Goal: Communication & Community: Answer question/provide support

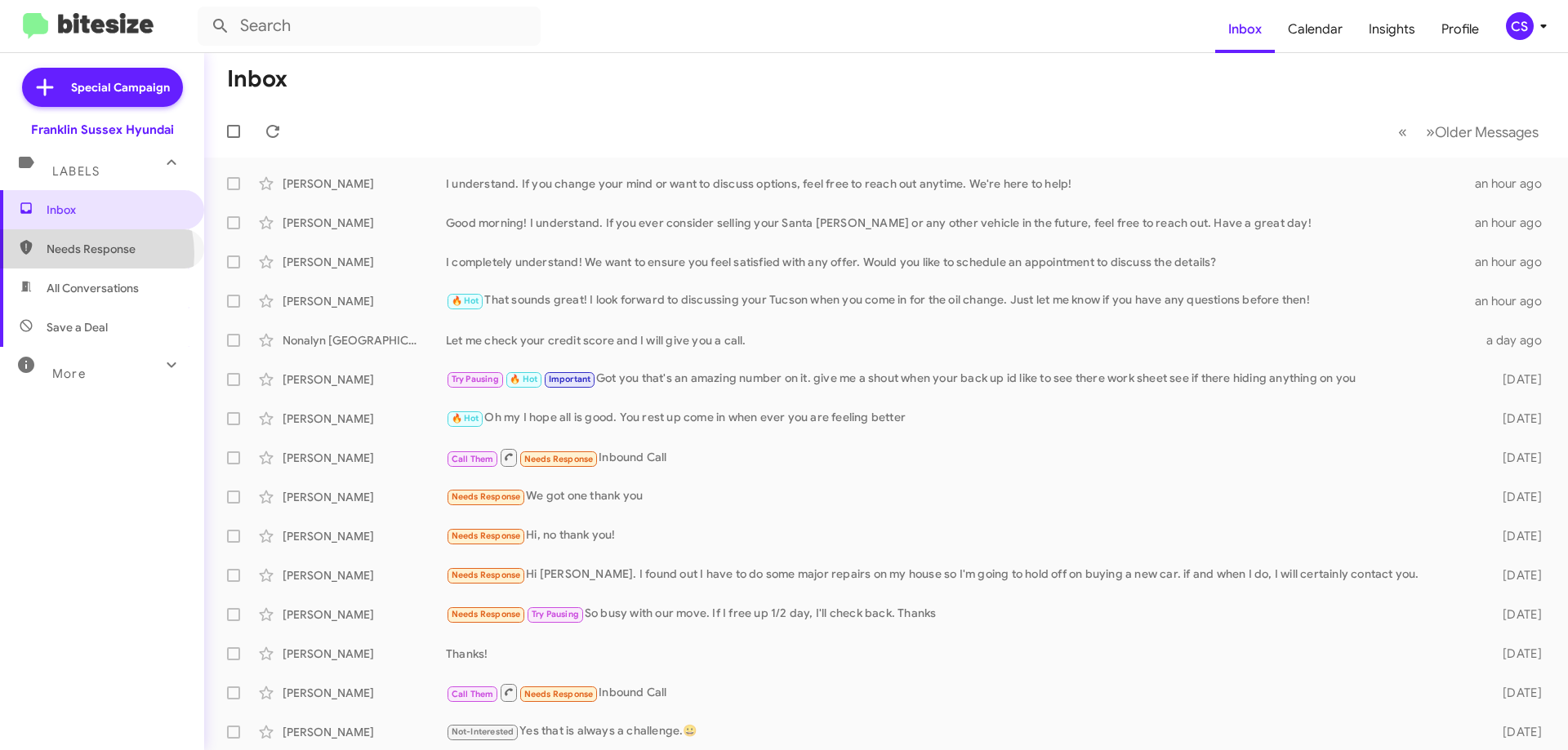
click at [80, 254] on span "Needs Response" at bounding box center [116, 249] width 139 height 16
type input "in:needs-response"
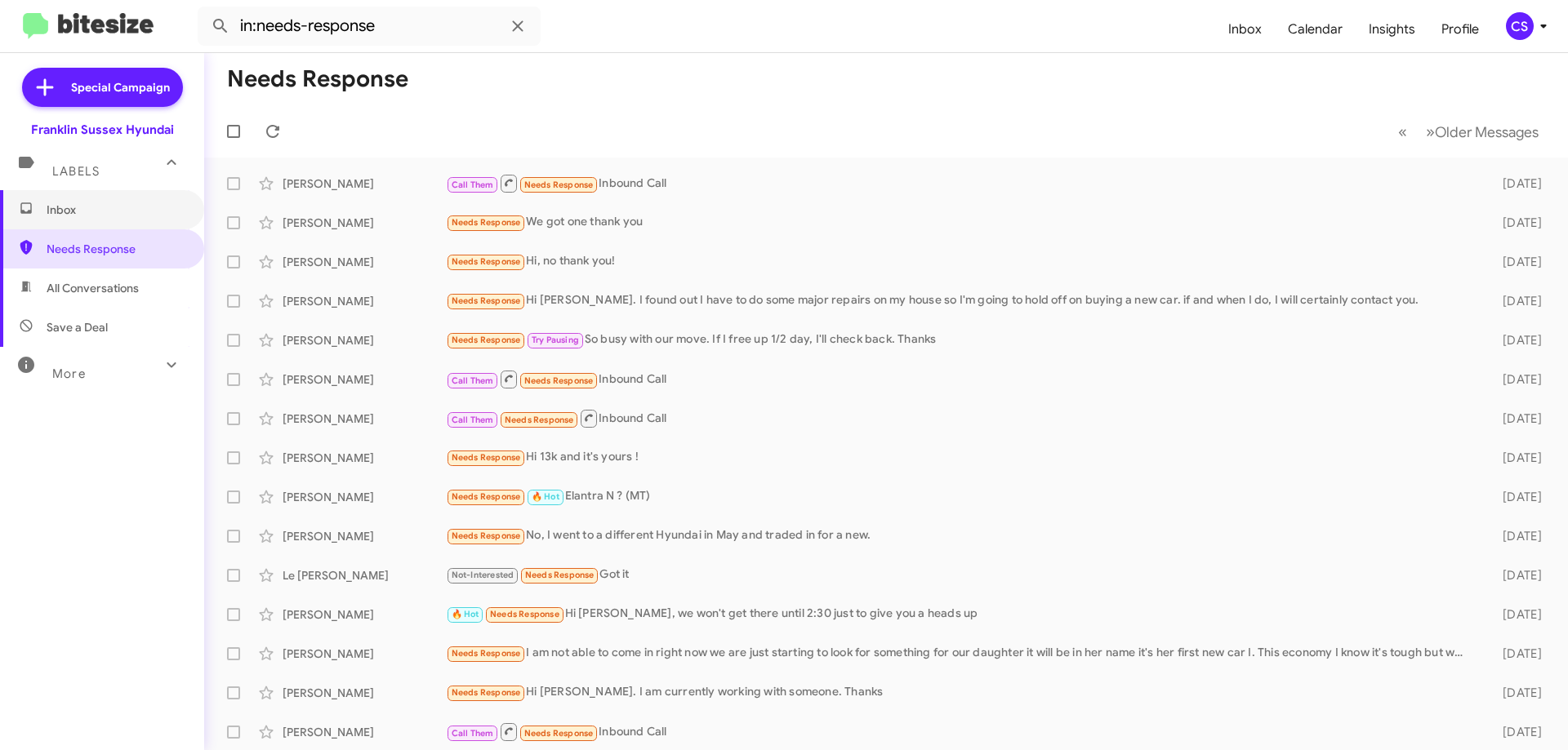
click at [75, 212] on span "Inbox" at bounding box center [116, 210] width 139 height 16
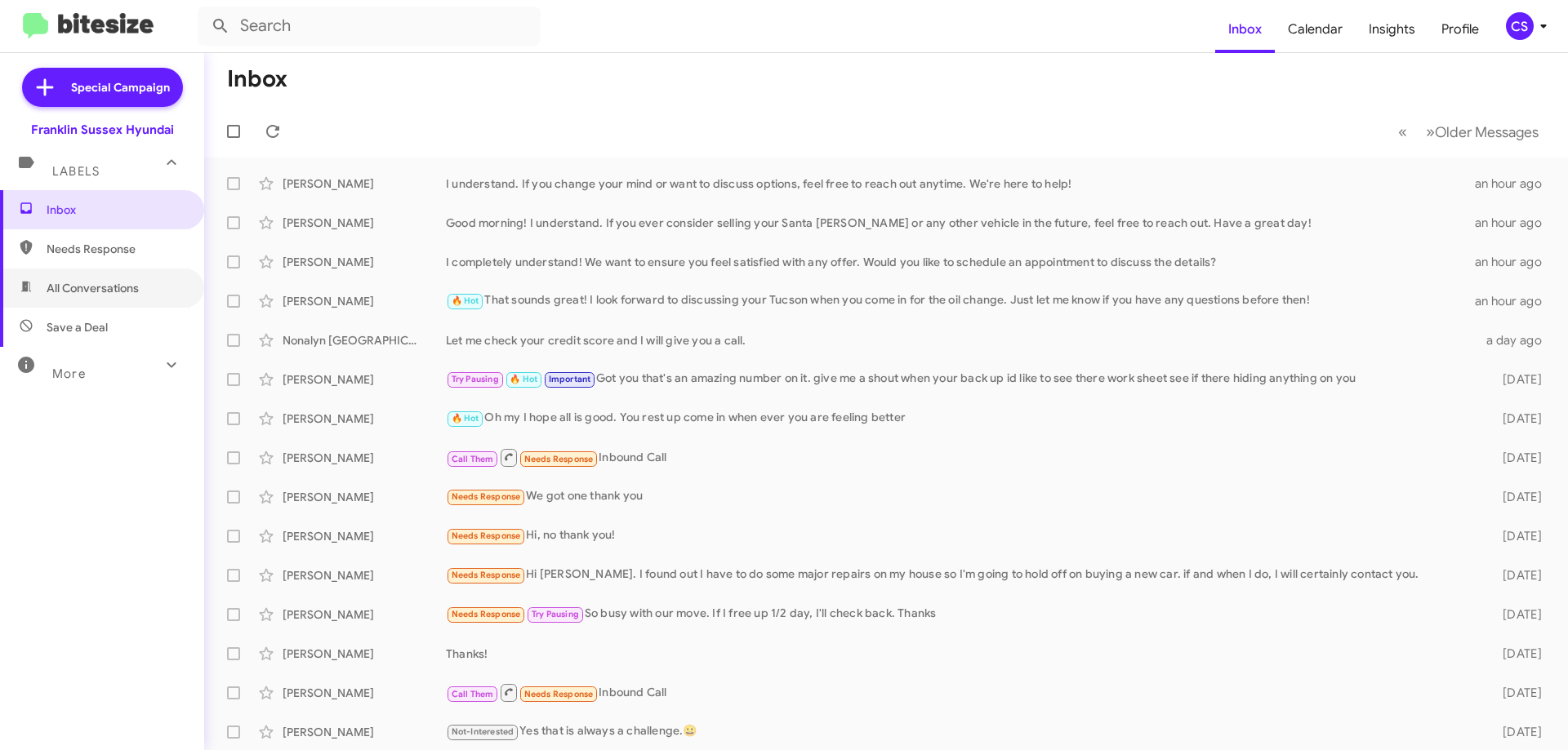
click at [104, 291] on span "All Conversations" at bounding box center [93, 288] width 92 height 16
type input "in:all-conversations"
